Goal: Task Accomplishment & Management: Manage account settings

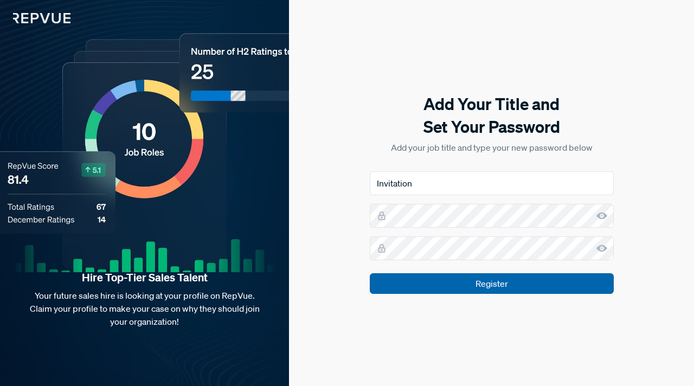
click at [490, 286] on input "Register" at bounding box center [492, 283] width 244 height 21
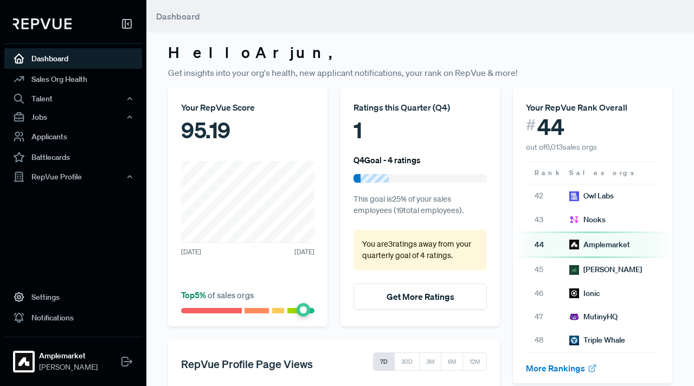
click at [125, 24] on use at bounding box center [126, 24] width 9 height 9
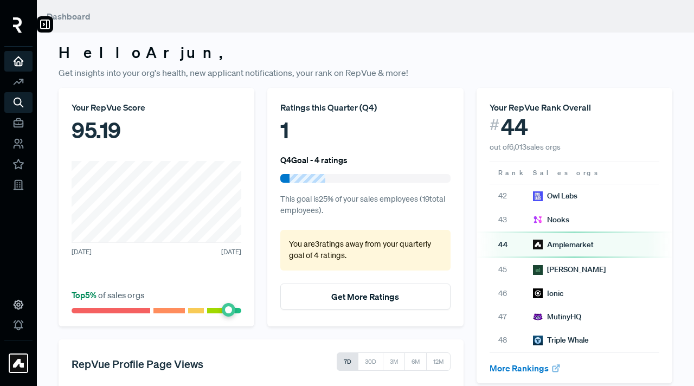
click at [48, 25] on icon at bounding box center [44, 24] width 13 height 13
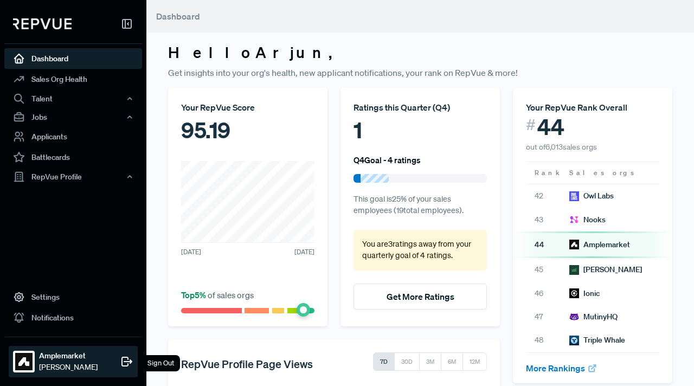
click at [81, 369] on span "[PERSON_NAME]" at bounding box center [68, 366] width 59 height 11
